Goal: Task Accomplishment & Management: Use online tool/utility

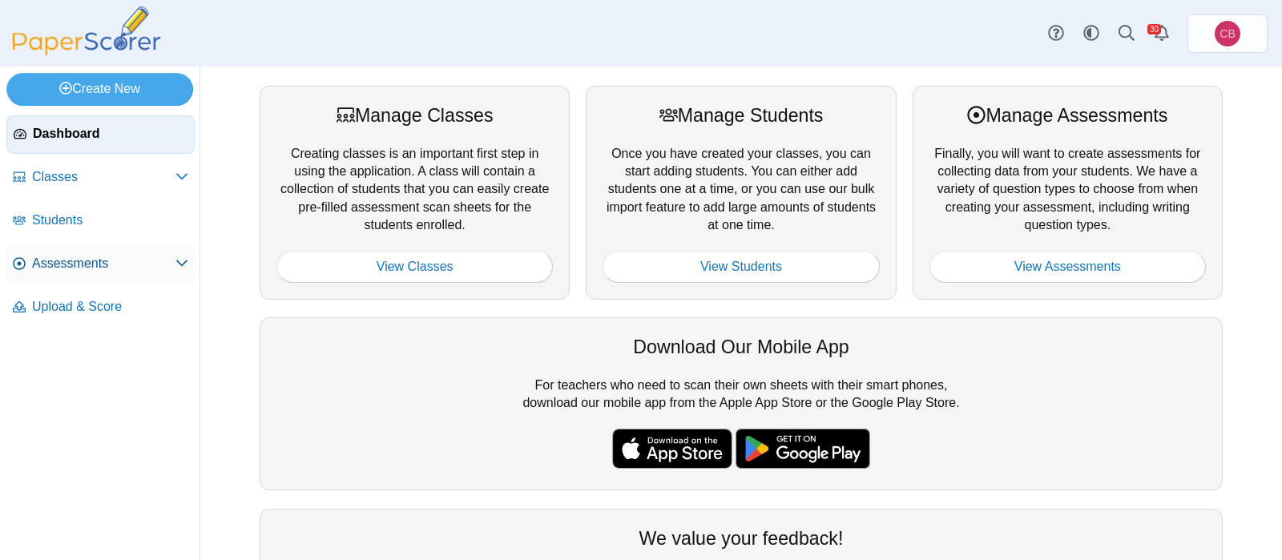
click at [62, 266] on span "Assessments" at bounding box center [103, 264] width 143 height 18
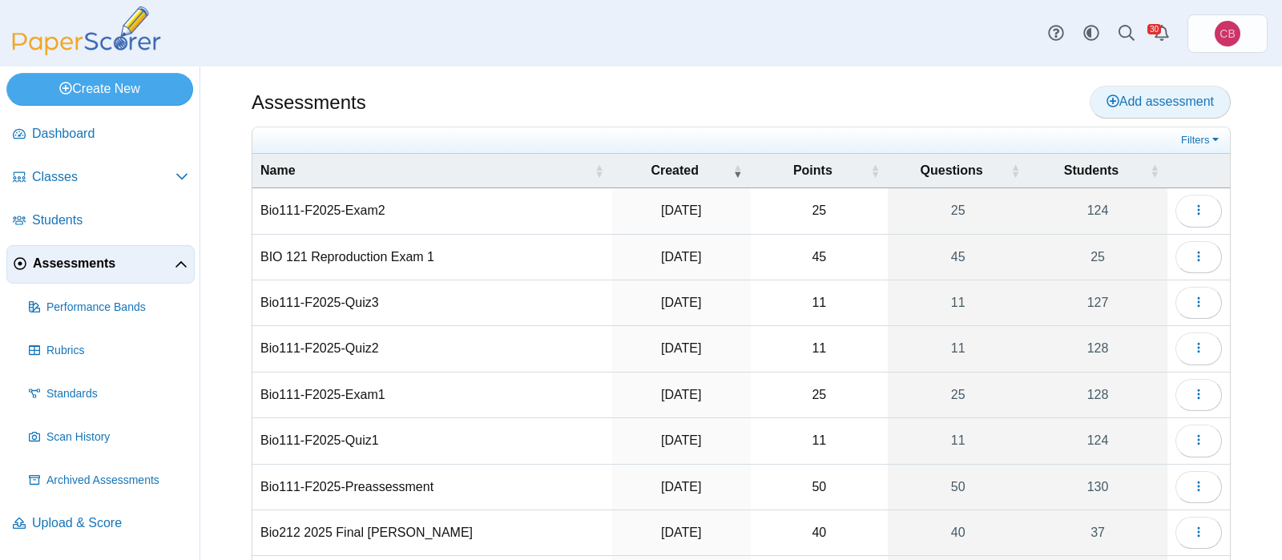
click at [1165, 108] on span "Add assessment" at bounding box center [1159, 102] width 107 height 14
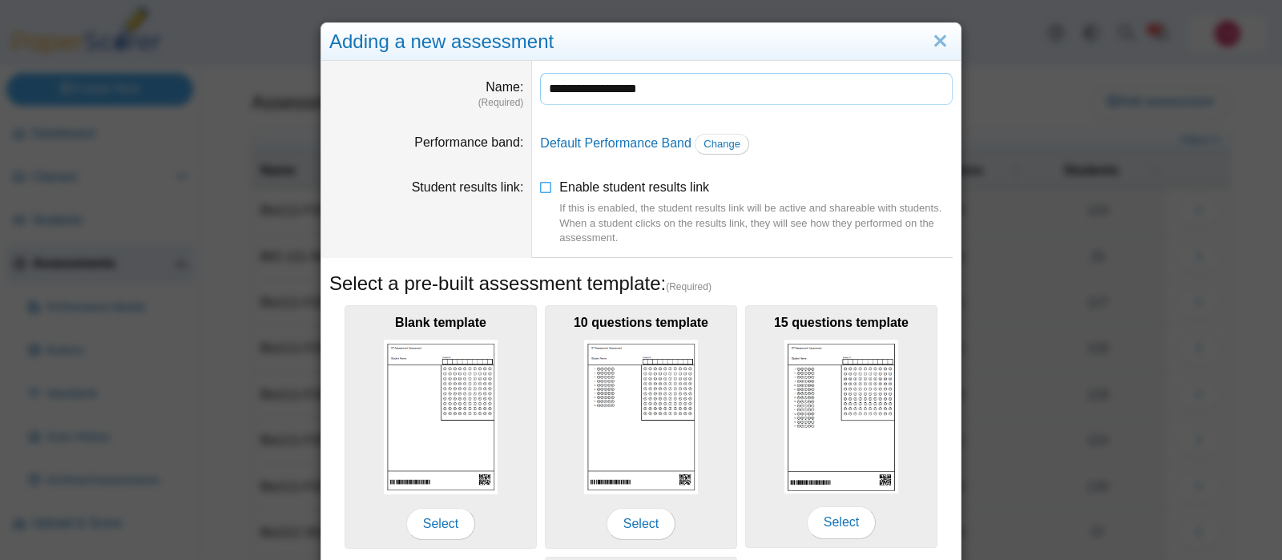
click at [669, 87] on input "**********" at bounding box center [746, 89] width 412 height 32
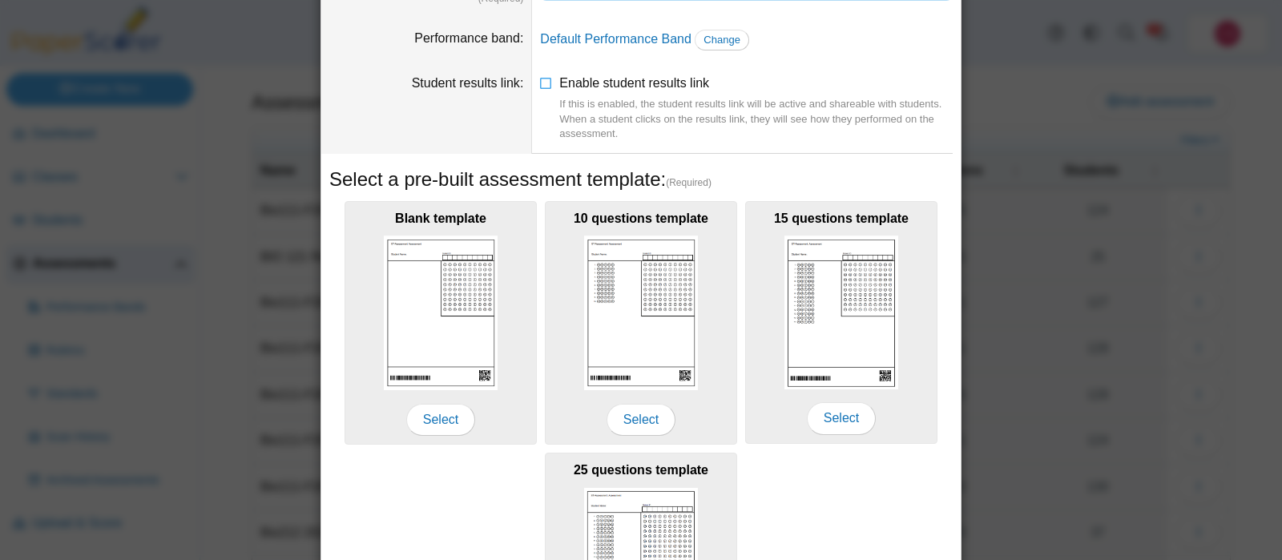
scroll to position [301, 0]
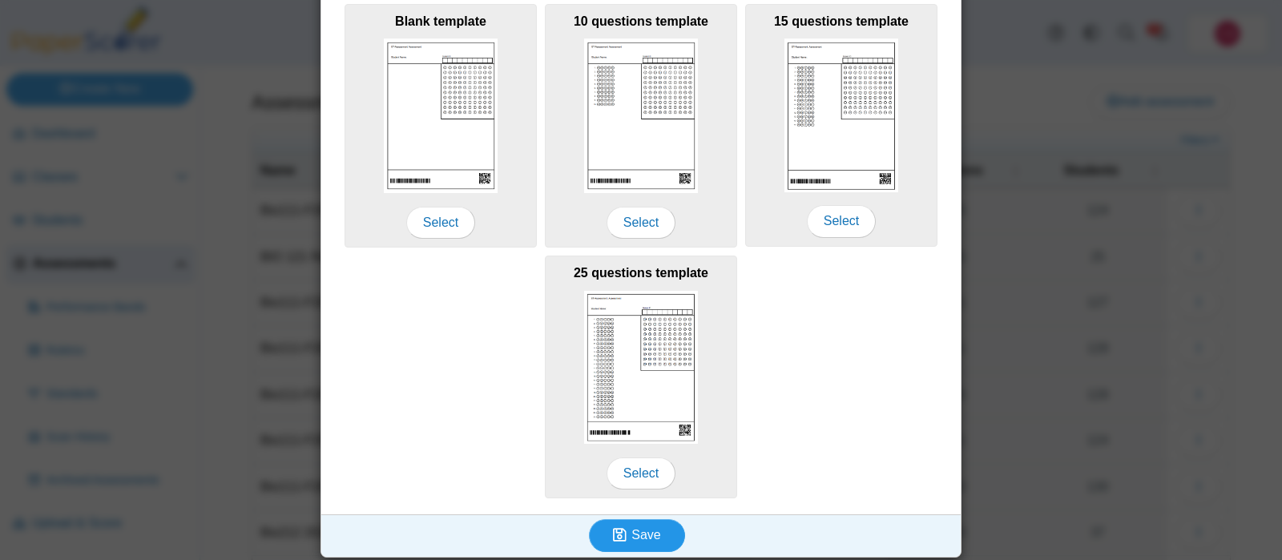
type input "**********"
click at [644, 536] on span "Save" at bounding box center [645, 535] width 29 height 14
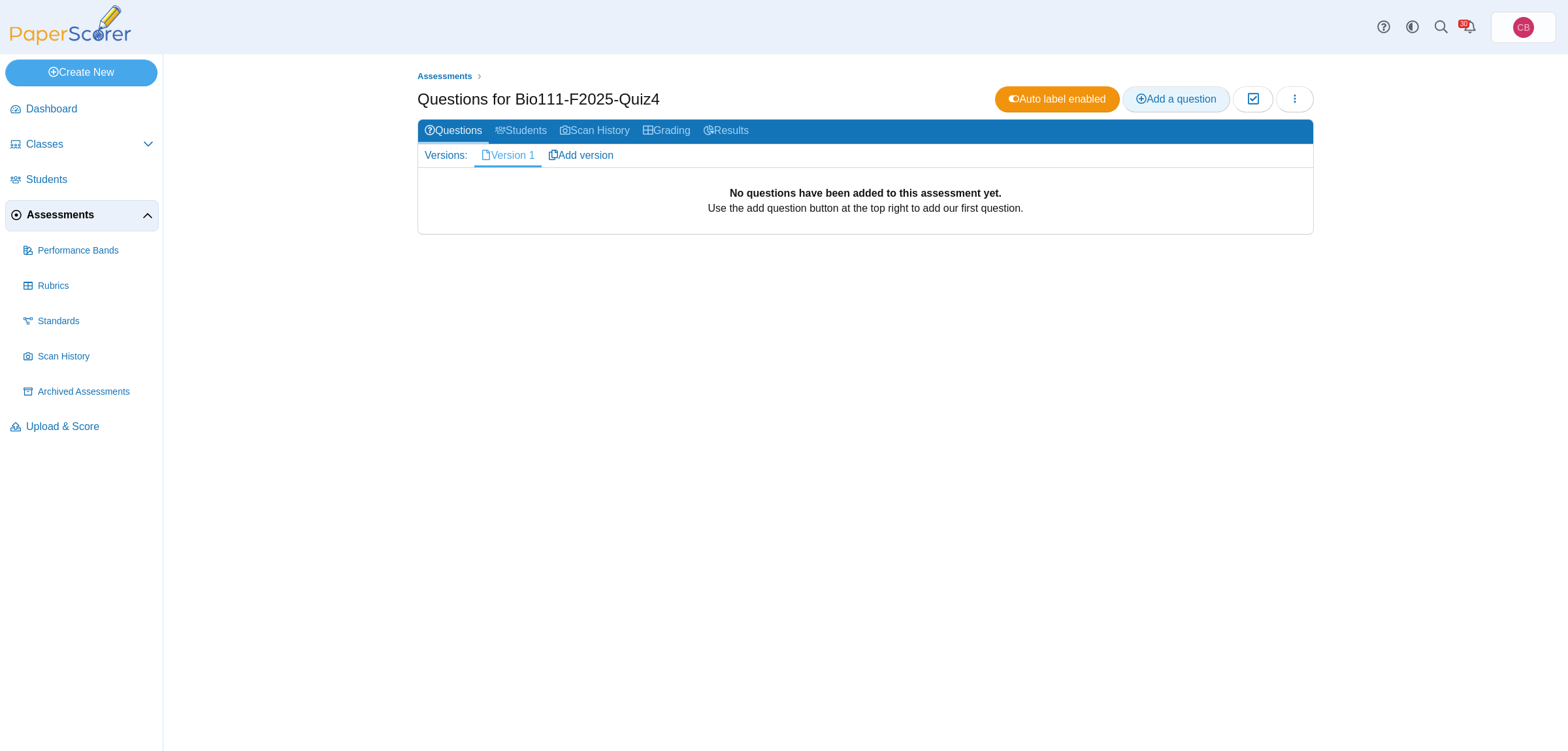
click at [1045, 98] on span "Add a question" at bounding box center [1176, 100] width 81 height 11
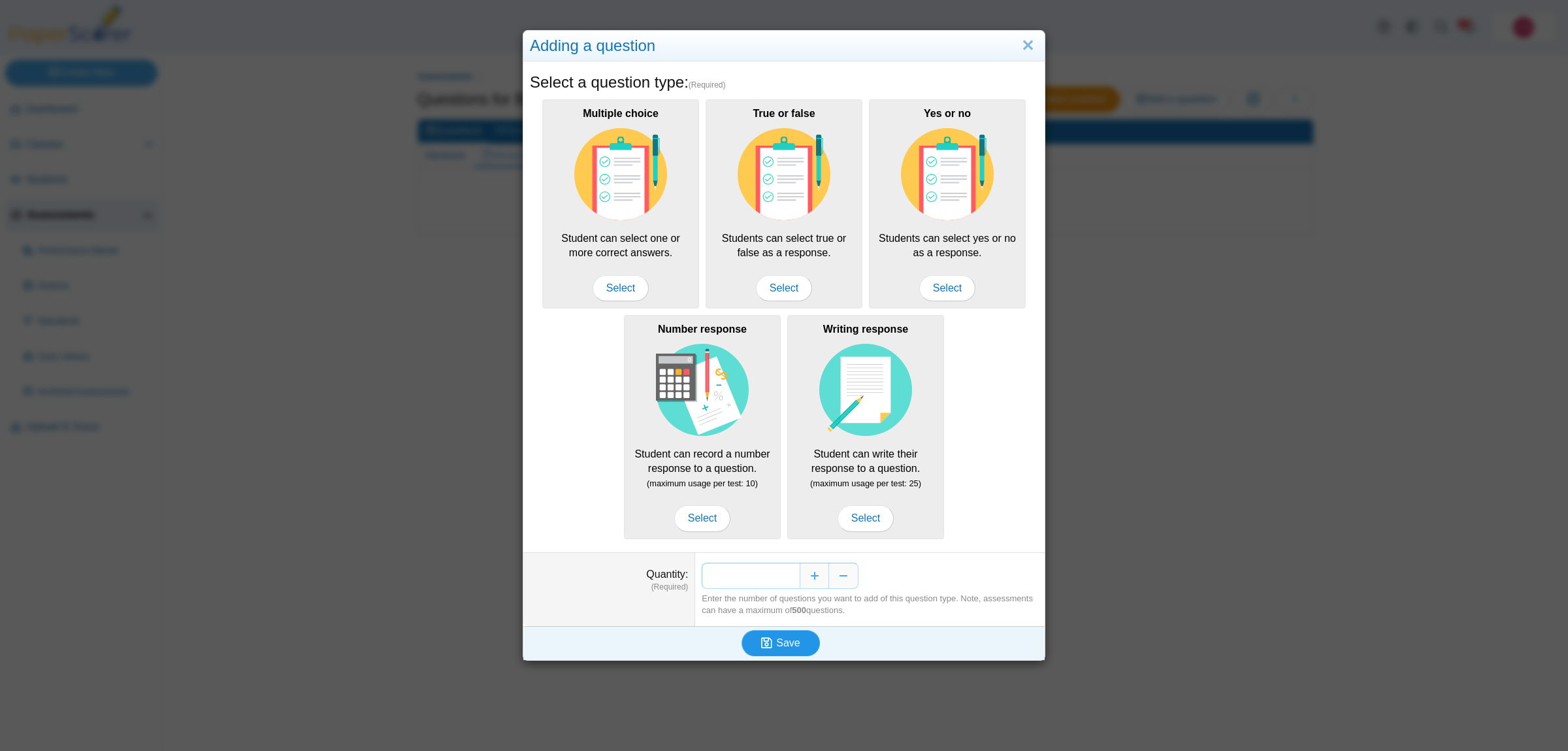
type input "**"
click at [809, 456] on button "Save" at bounding box center [781, 643] width 78 height 26
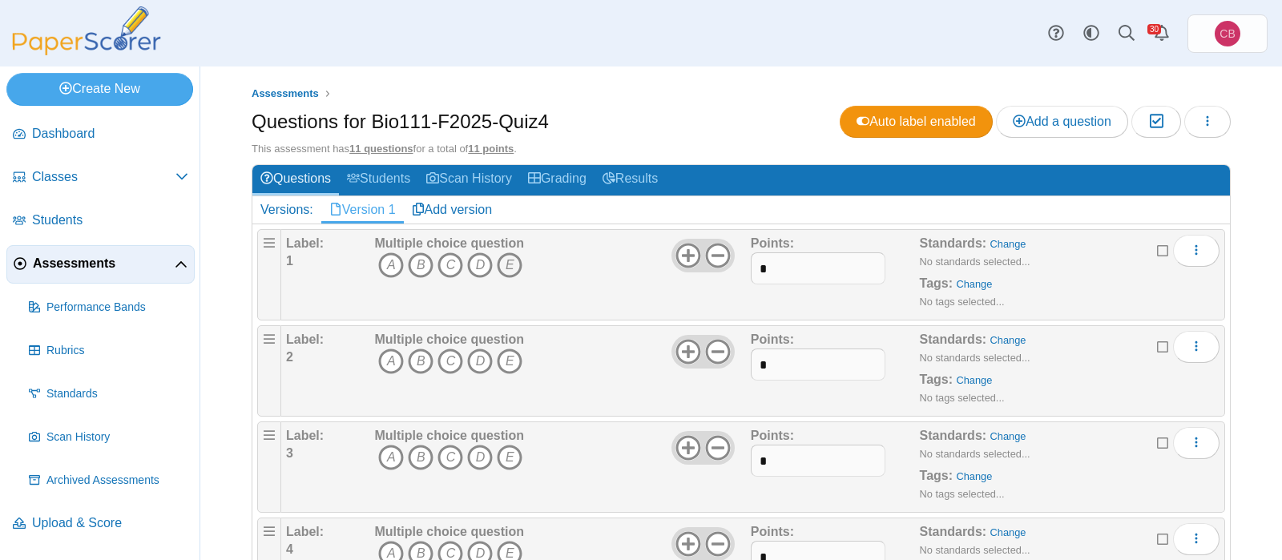
click at [505, 262] on icon "E" at bounding box center [510, 265] width 26 height 26
click at [420, 360] on icon "B" at bounding box center [421, 361] width 26 height 26
drag, startPoint x: 383, startPoint y: 462, endPoint x: 389, endPoint y: 476, distance: 15.0
click at [384, 462] on icon "A" at bounding box center [391, 458] width 26 height 26
click at [513, 547] on icon "E" at bounding box center [510, 554] width 26 height 26
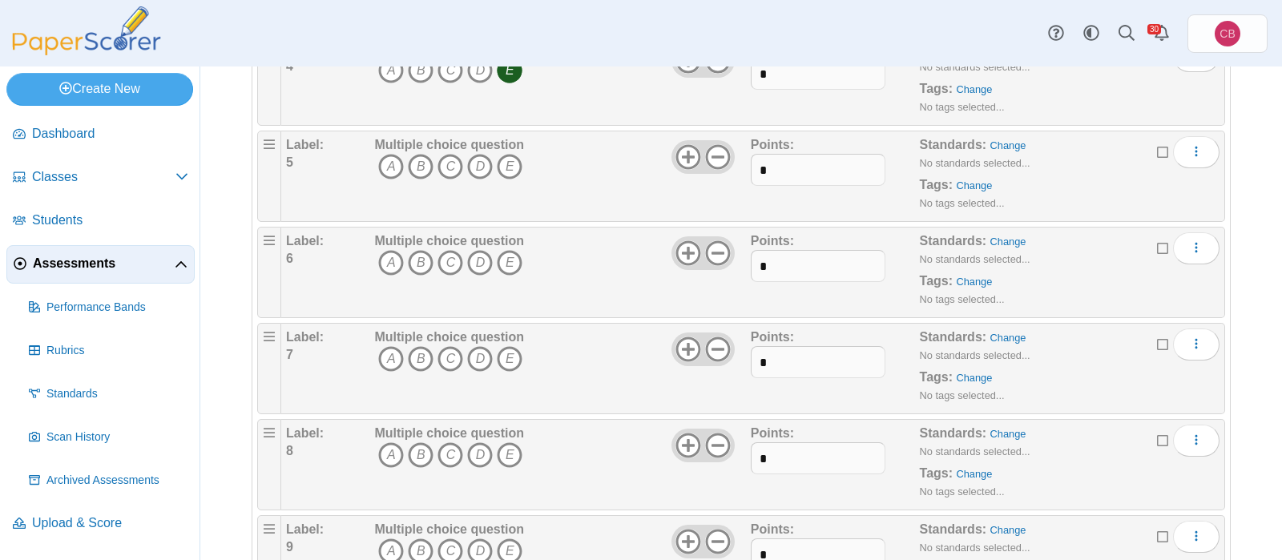
scroll to position [521, 0]
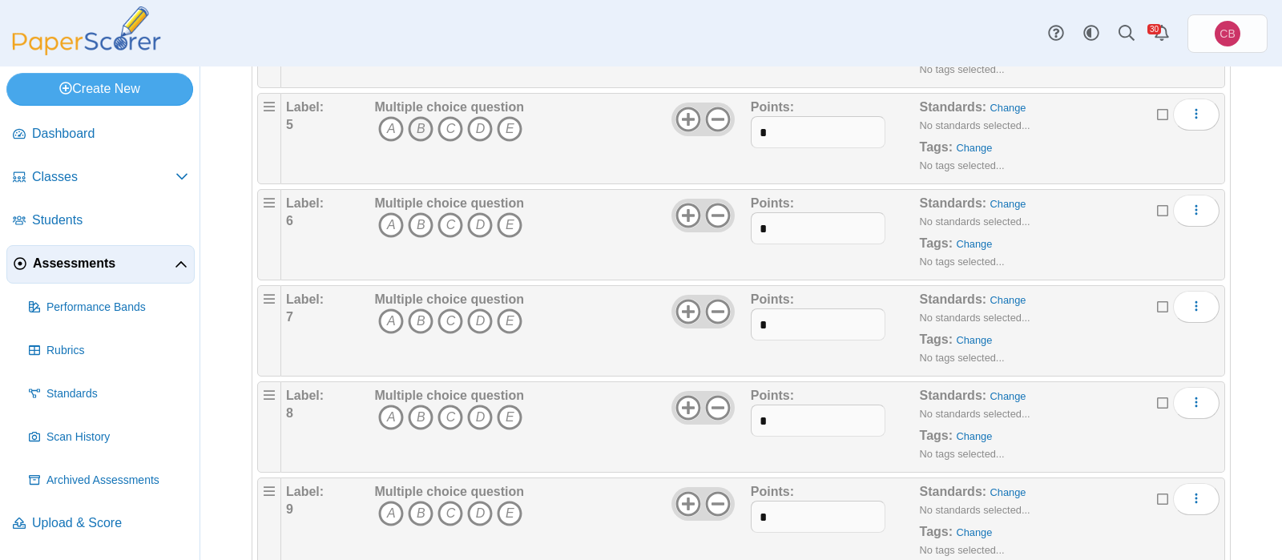
click at [418, 123] on icon "B" at bounding box center [421, 129] width 26 height 26
click at [386, 222] on icon "A" at bounding box center [391, 225] width 26 height 26
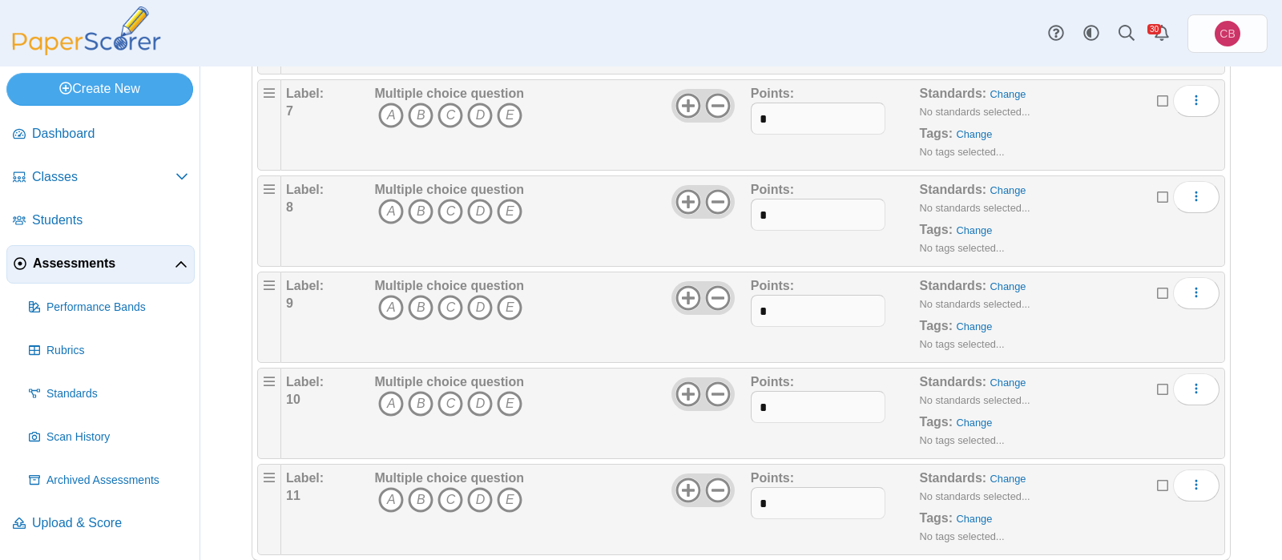
scroll to position [729, 0]
click at [485, 115] on icon "D" at bounding box center [480, 113] width 26 height 26
click at [485, 203] on icon "D" at bounding box center [480, 209] width 26 height 26
click at [452, 304] on icon "C" at bounding box center [450, 305] width 26 height 26
click at [439, 396] on icon "C" at bounding box center [450, 401] width 26 height 26
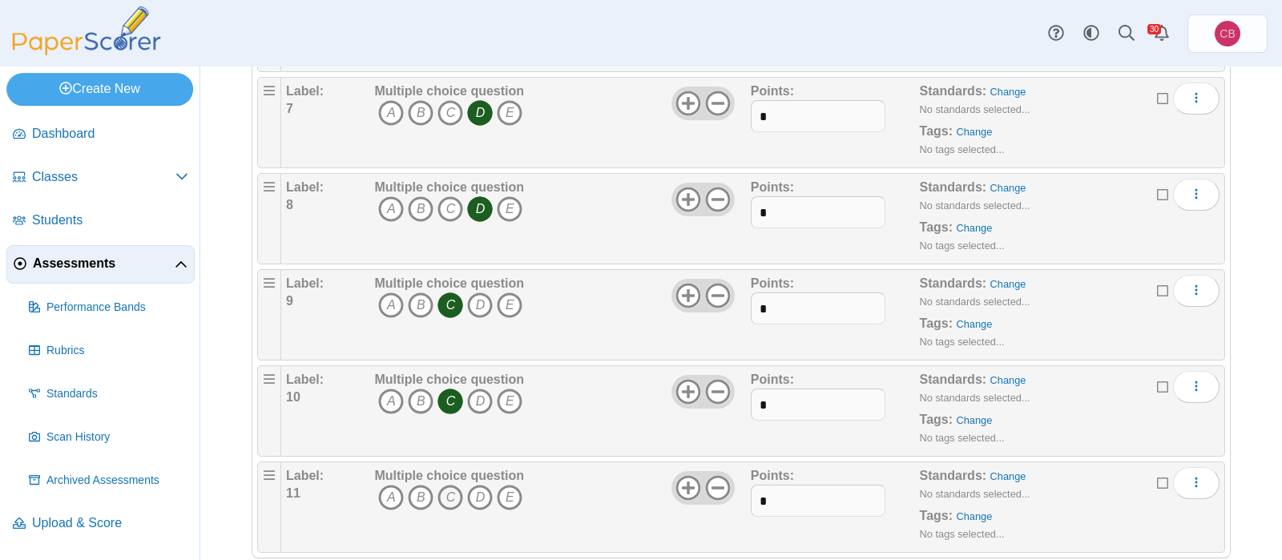
click at [446, 497] on icon "C" at bounding box center [450, 498] width 26 height 26
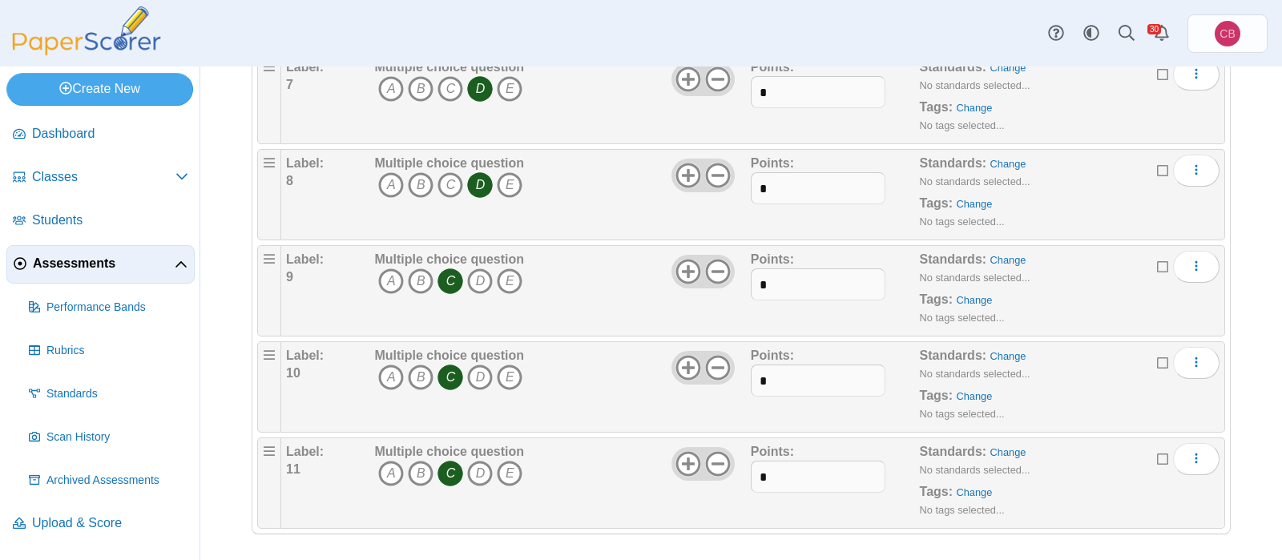
scroll to position [0, 0]
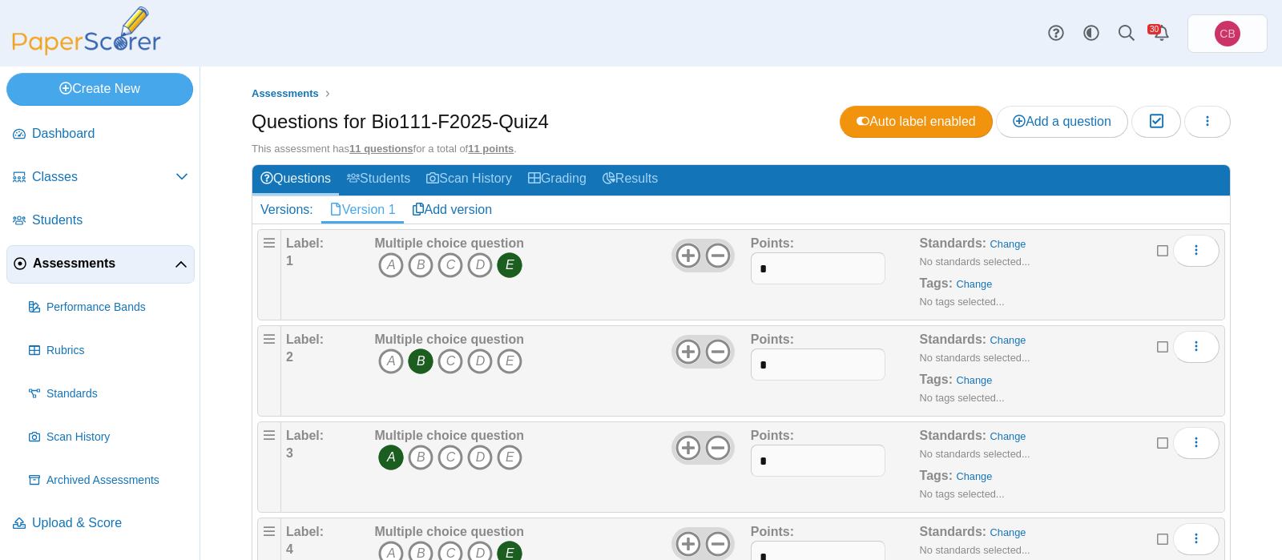
click at [68, 261] on span "Assessments" at bounding box center [104, 264] width 142 height 18
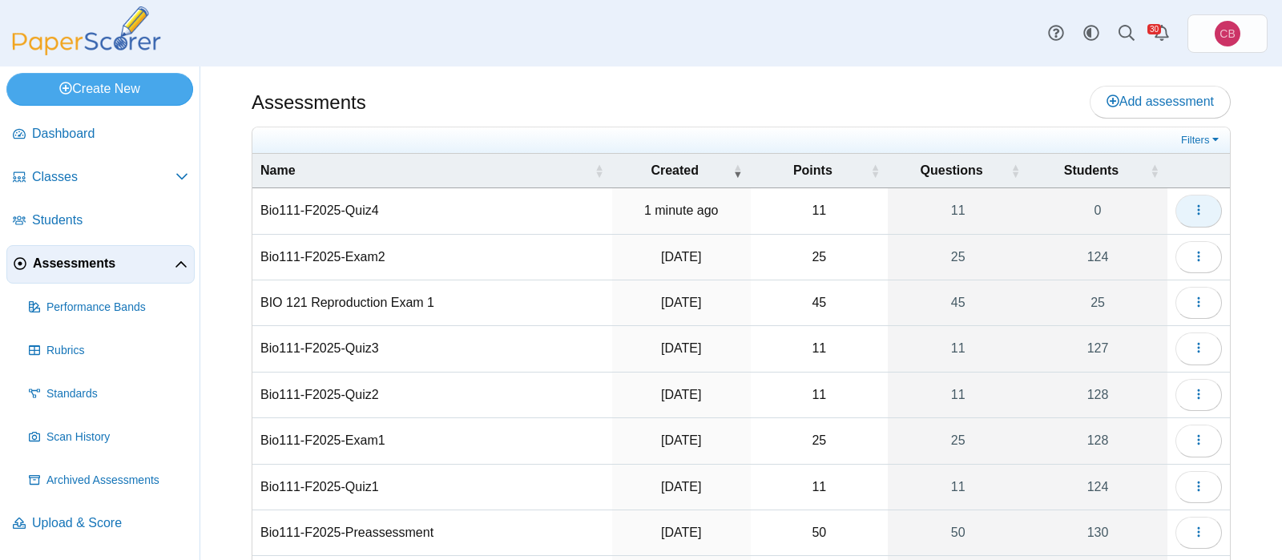
click at [1197, 207] on icon "button" at bounding box center [1198, 209] width 13 height 13
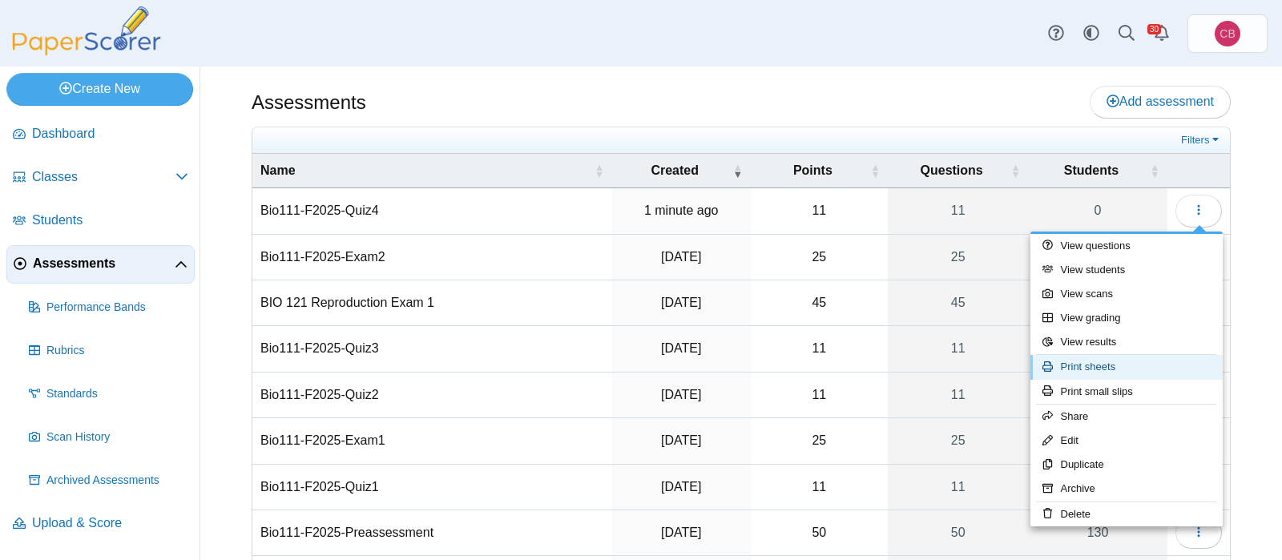
click at [1148, 363] on link "Print sheets" at bounding box center [1126, 367] width 192 height 24
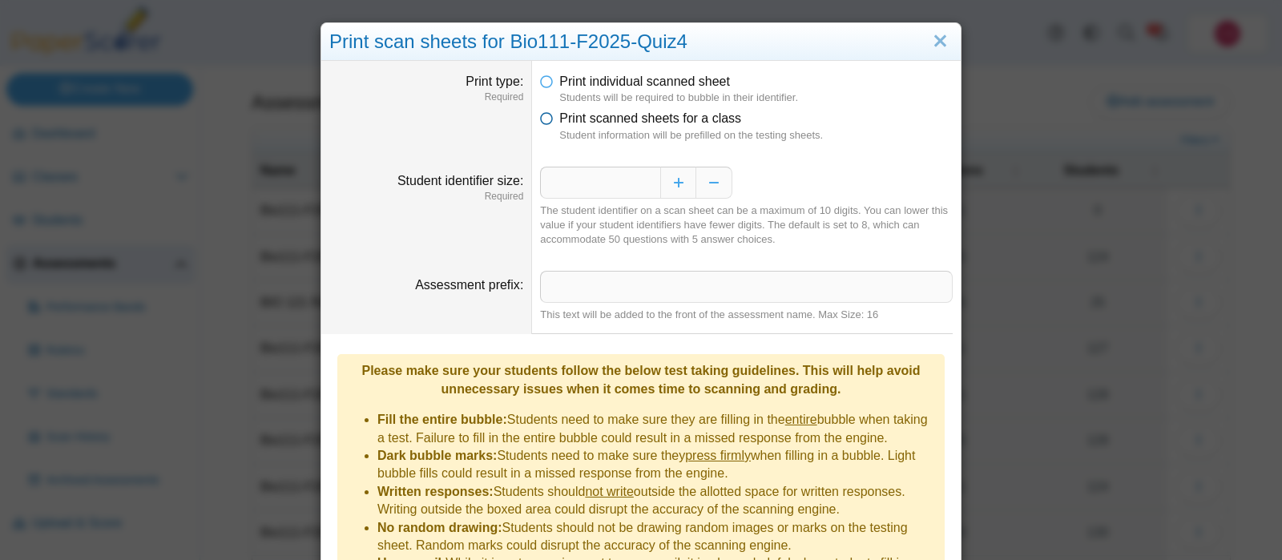
click at [546, 121] on icon at bounding box center [546, 115] width 13 height 11
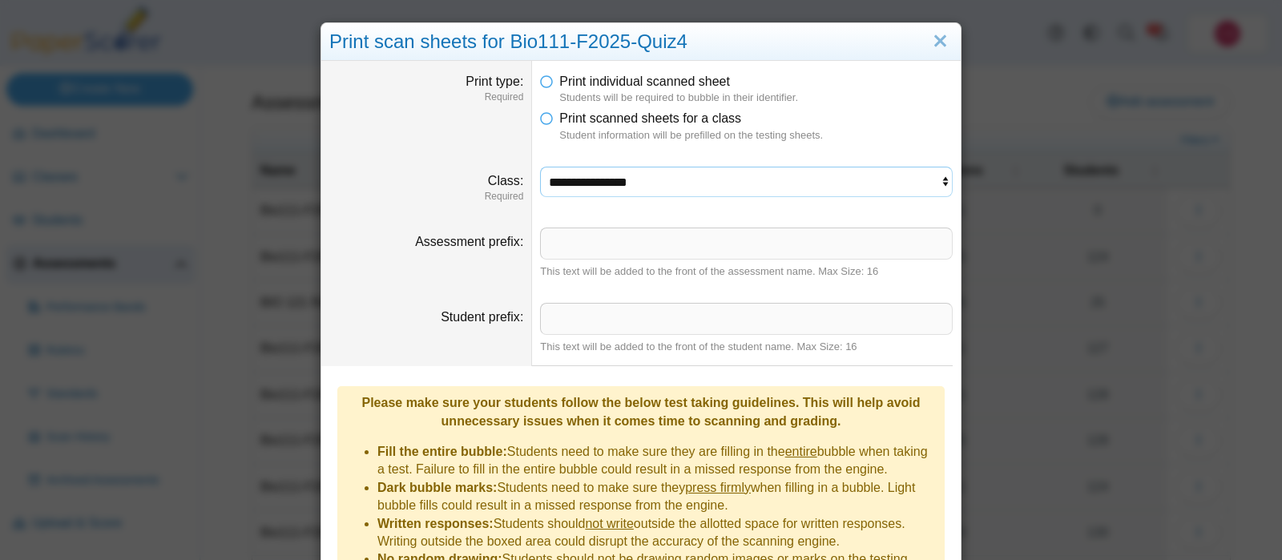
click at [540, 167] on select "**********" at bounding box center [746, 182] width 412 height 30
select select "**********"
click option "**********" at bounding box center [0, 0] width 0 height 0
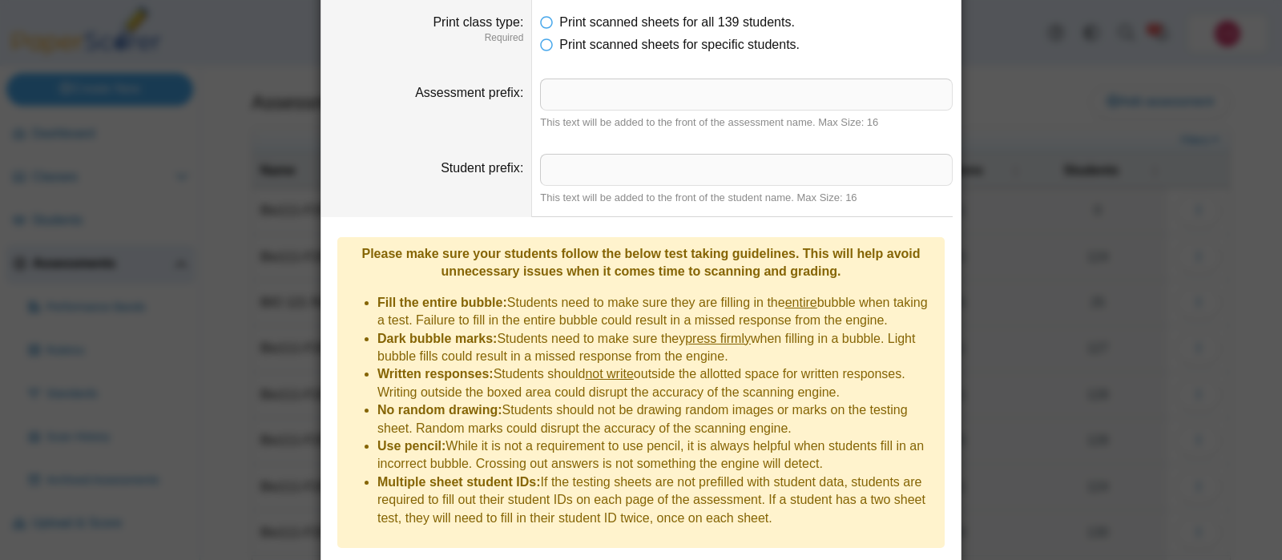
scroll to position [250, 0]
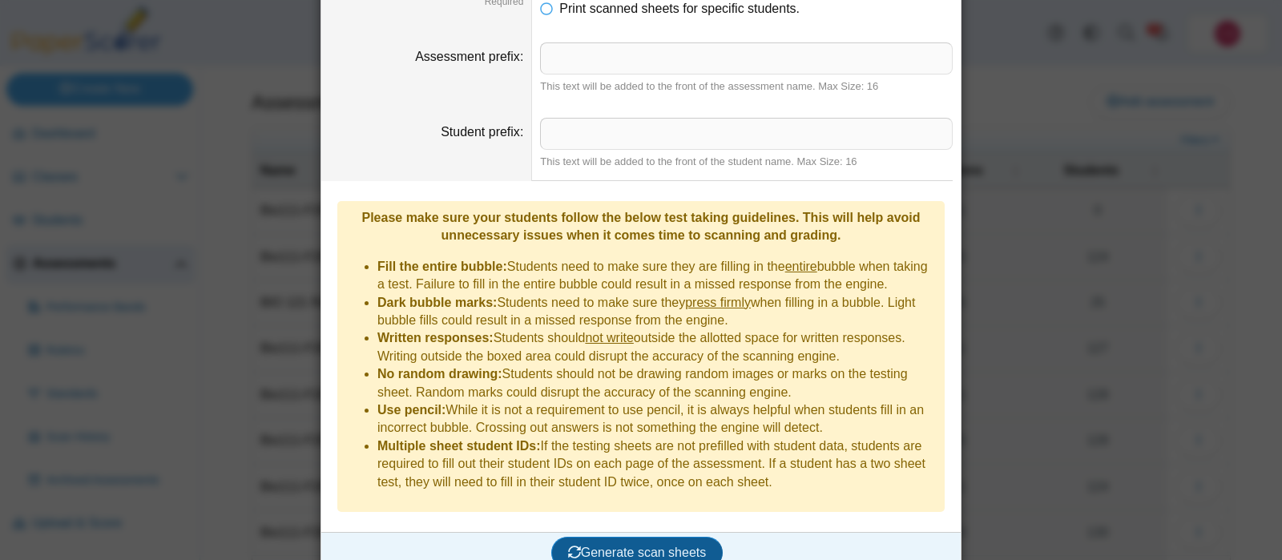
click at [633, 545] on span "Generate scan sheets" at bounding box center [637, 552] width 139 height 14
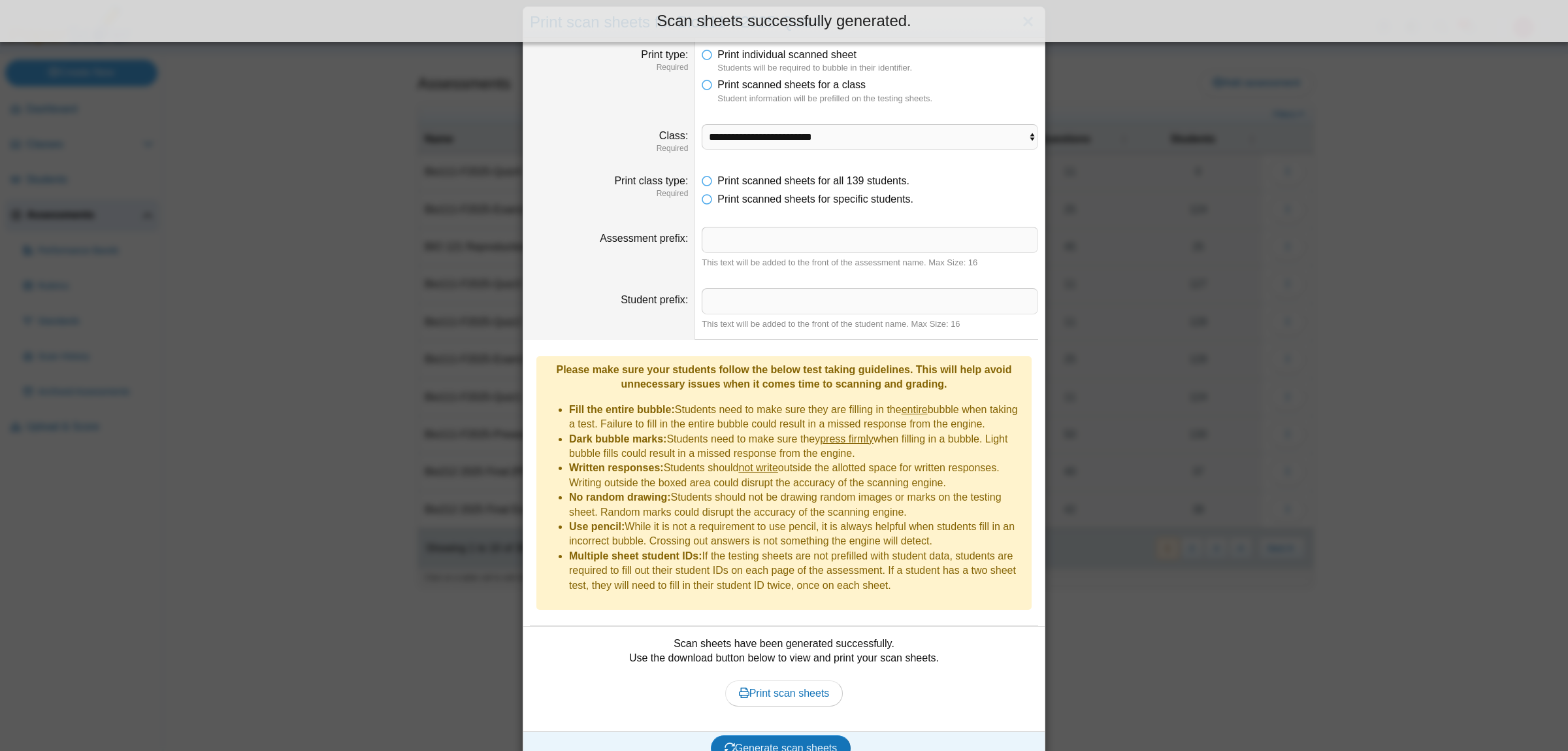
scroll to position [31, 0]
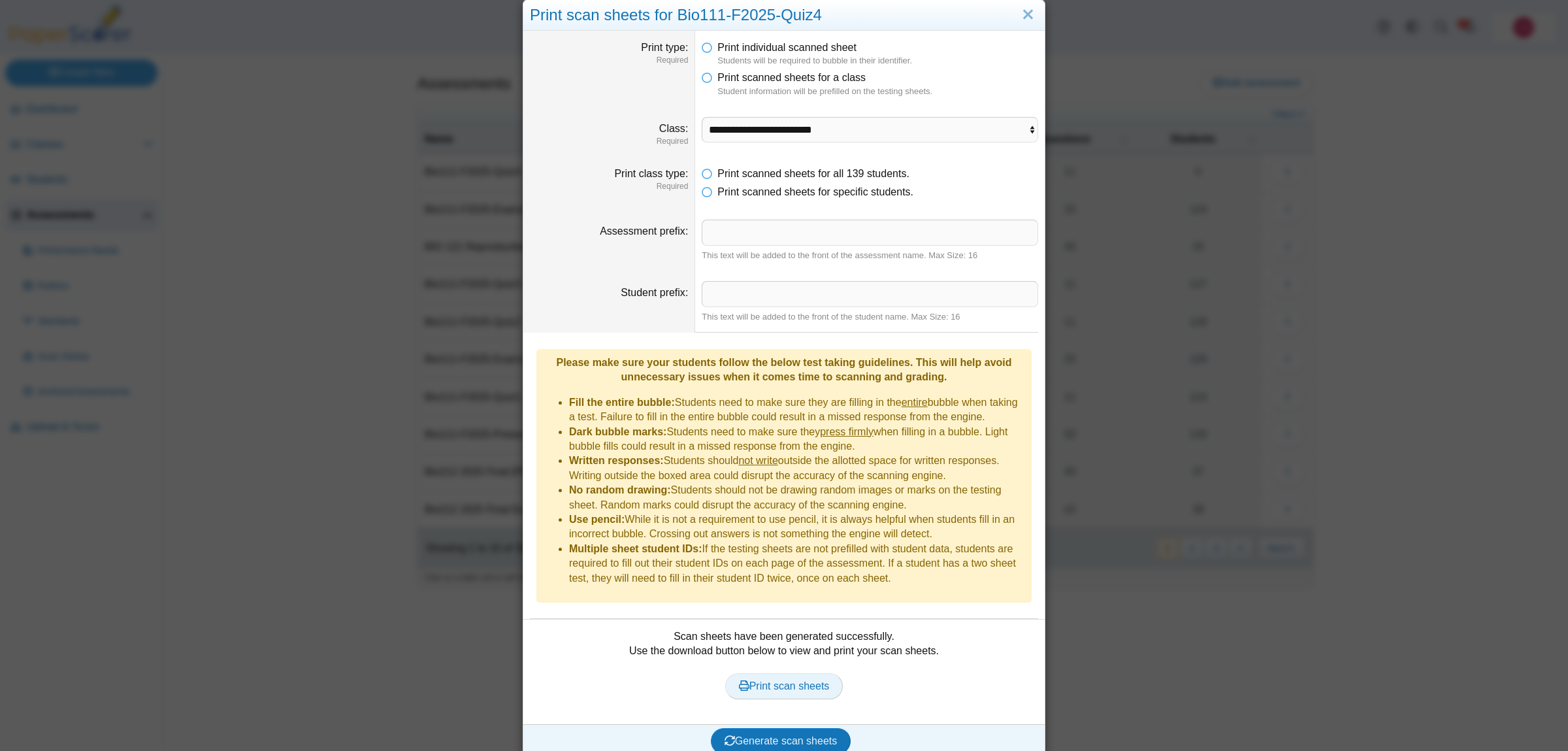
click at [804, 456] on span "Print scan sheets" at bounding box center [784, 687] width 91 height 11
